Goal: Navigation & Orientation: Understand site structure

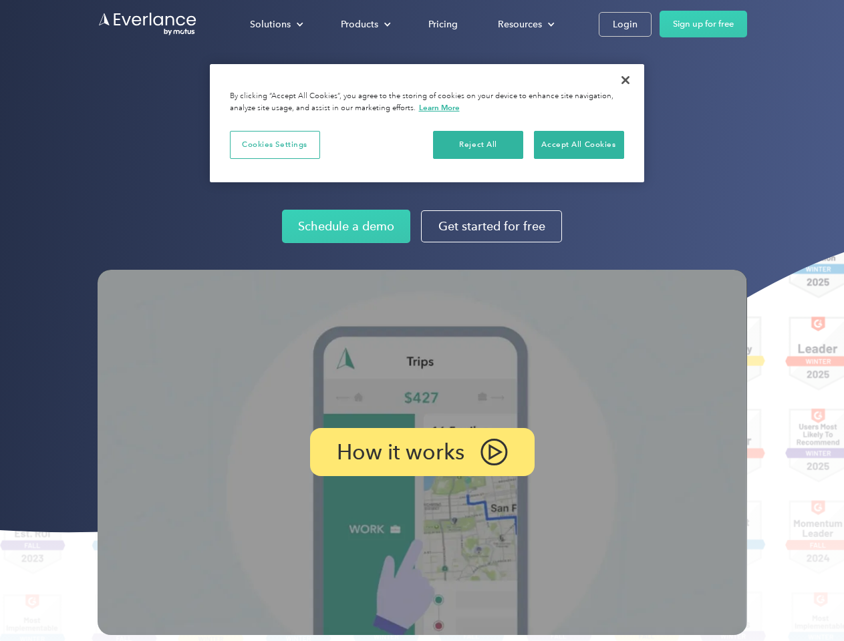
click at [421, 321] on img at bounding box center [422, 452] width 649 height 365
click at [276, 24] on div "Solutions" at bounding box center [270, 24] width 41 height 17
click at [364, 24] on div "Products" at bounding box center [359, 24] width 37 height 17
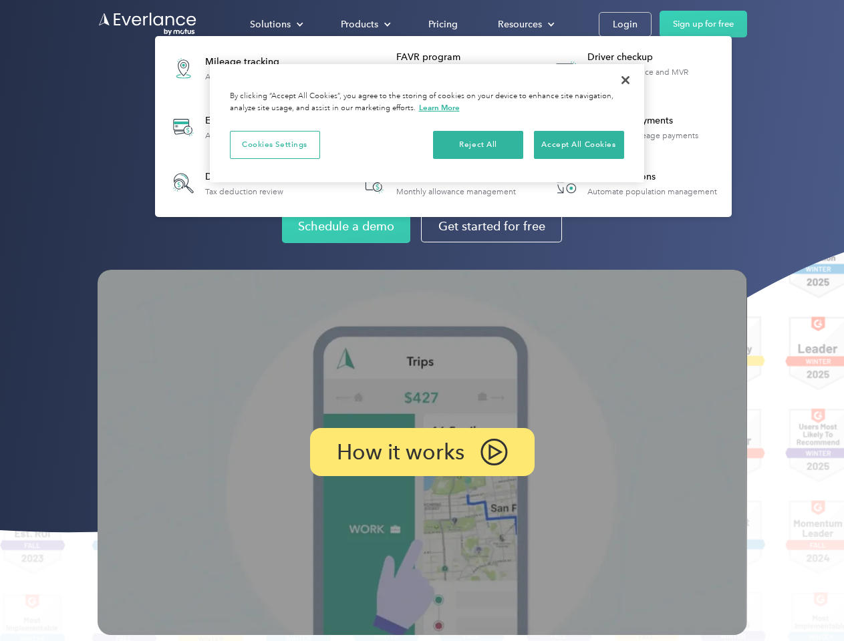
click at [524, 24] on div "Resources" at bounding box center [520, 24] width 44 height 17
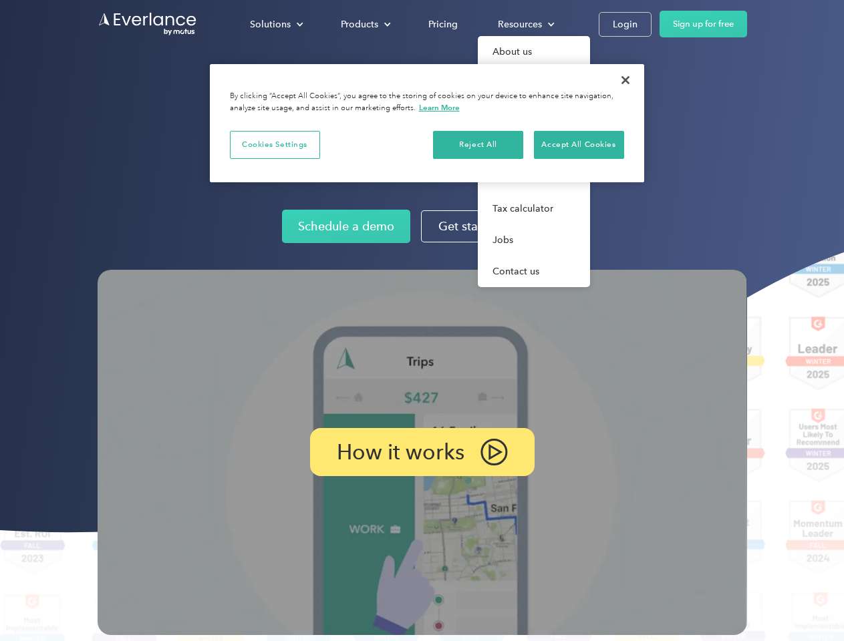
click at [421, 452] on p "How it works" at bounding box center [401, 452] width 128 height 16
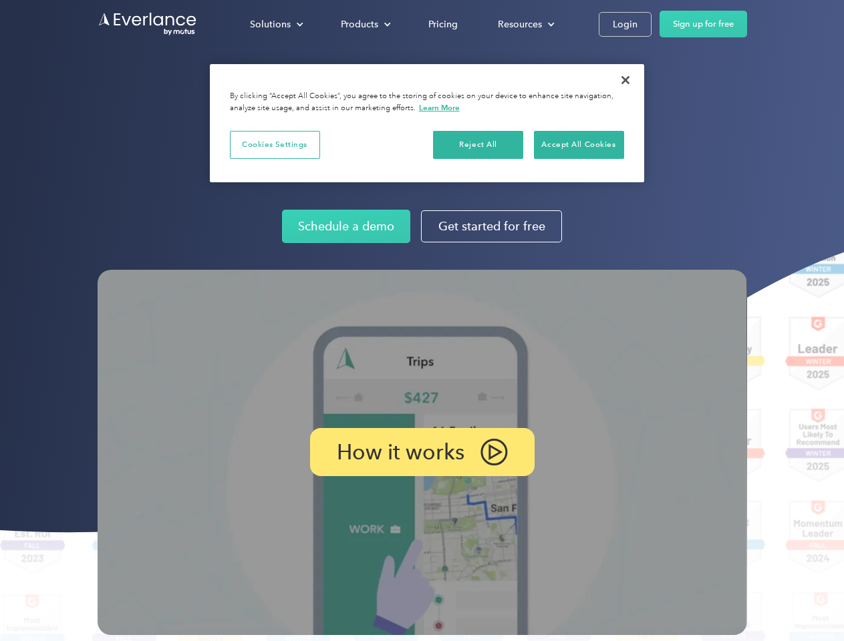
click at [275, 144] on button "Cookies Settings" at bounding box center [275, 145] width 90 height 28
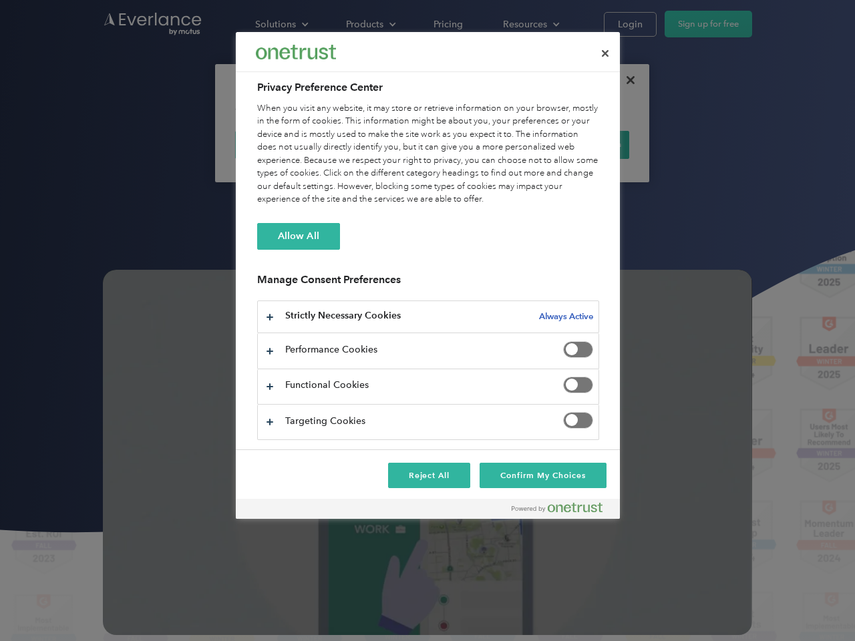
click at [478, 144] on div "When you visit any website, it may store or retrieve information on your browse…" at bounding box center [428, 154] width 342 height 104
click at [578, 144] on div "When you visit any website, it may store or retrieve information on your browse…" at bounding box center [428, 154] width 342 height 104
click at [625, 80] on div at bounding box center [427, 320] width 855 height 641
